Goal: Obtain resource: Obtain resource

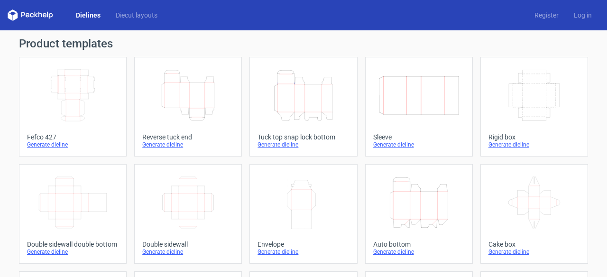
click at [61, 143] on div "Generate dieline" at bounding box center [73, 145] width 92 height 8
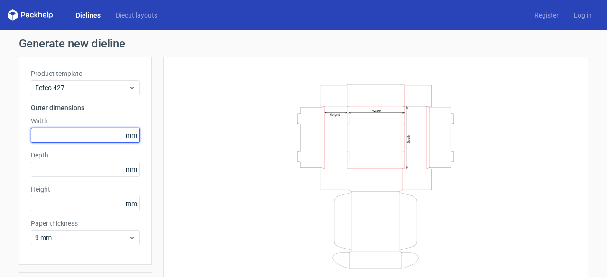
click at [56, 138] on input "text" at bounding box center [85, 135] width 109 height 15
type input "220"
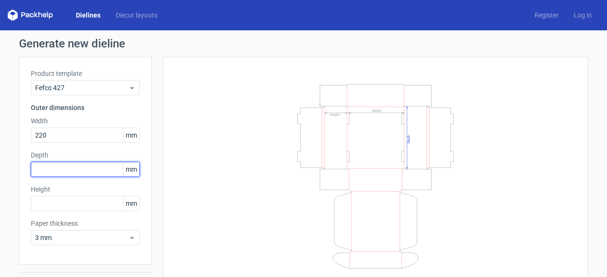
click at [52, 163] on input "text" at bounding box center [85, 169] width 109 height 15
type input "150"
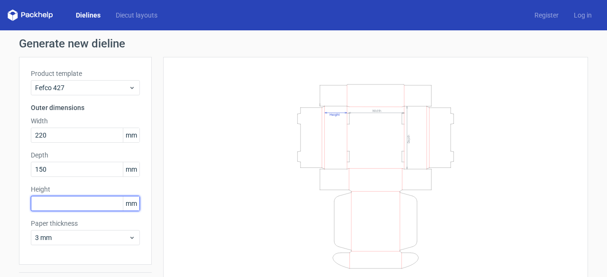
click at [92, 203] on input "text" at bounding box center [85, 203] width 109 height 15
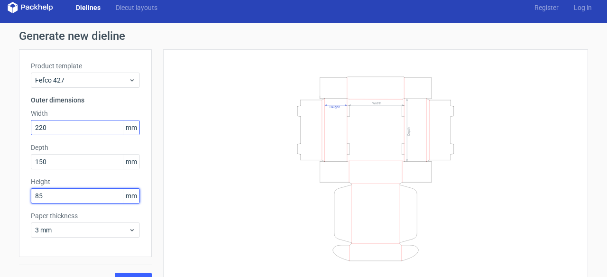
scroll to position [14, 0]
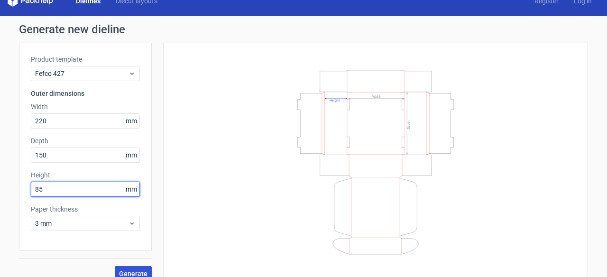
type input "85"
click at [137, 274] on span "Generate" at bounding box center [133, 273] width 28 height 7
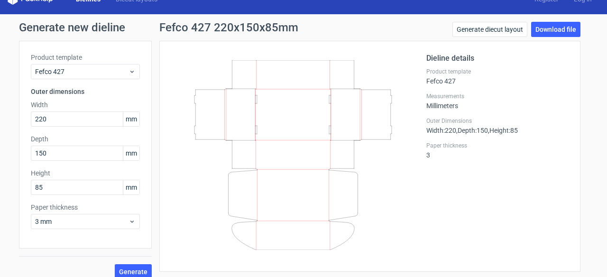
scroll to position [16, 0]
click at [125, 268] on span "Generate" at bounding box center [133, 271] width 28 height 7
click at [542, 30] on link "Download file" at bounding box center [555, 29] width 49 height 15
